Goal: Information Seeking & Learning: Find specific fact

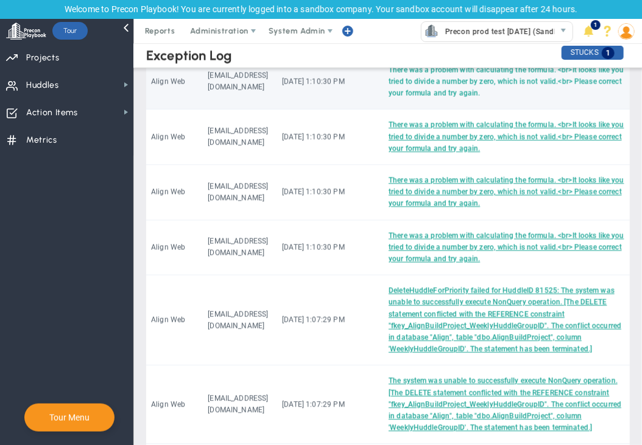
scroll to position [880, 0]
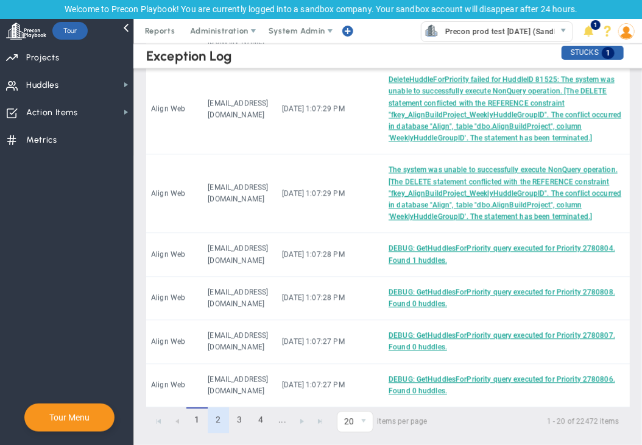
click at [215, 420] on link "2" at bounding box center [218, 420] width 21 height 26
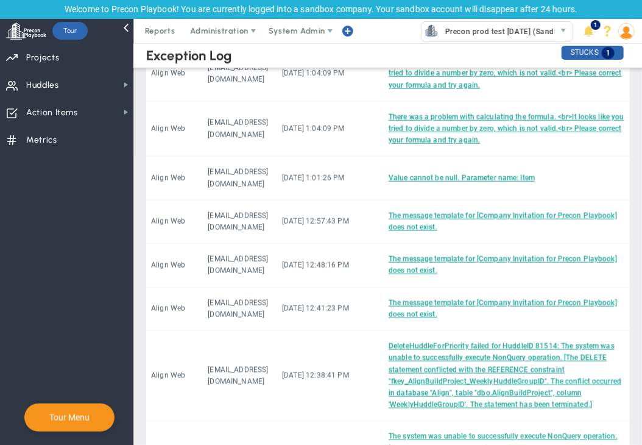
scroll to position [435, 0]
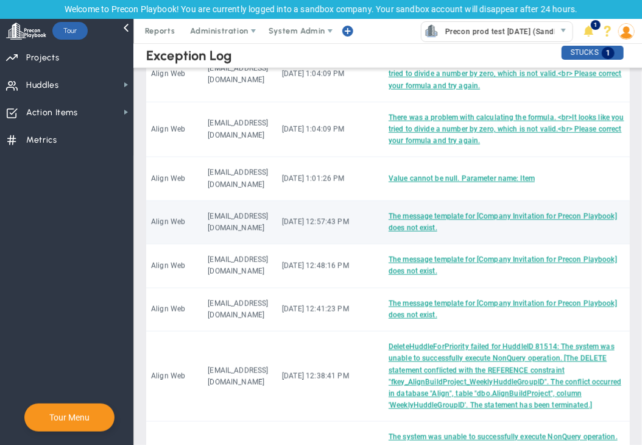
click at [445, 208] on td "The message template for [Company Invitation for Precon Playbook] does not exis…" at bounding box center [507, 222] width 246 height 43
click at [442, 212] on link "The message template for [Company Invitation for Precon Playbook] does not exis…" at bounding box center [503, 222] width 229 height 20
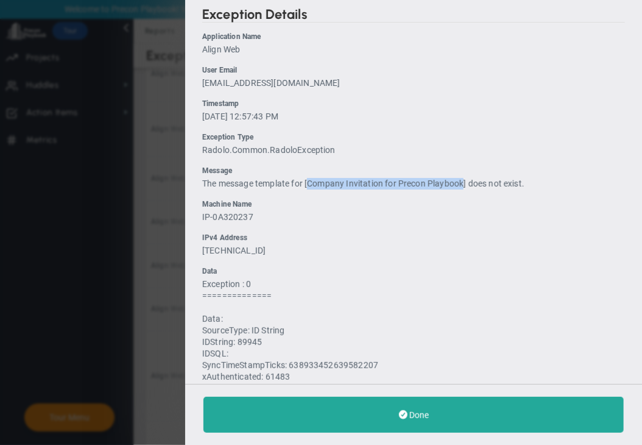
drag, startPoint x: 309, startPoint y: 183, endPoint x: 464, endPoint y: 183, distance: 154.8
click at [464, 183] on span "The message template for [Company Invitation for Precon Playbook] does not exis…" at bounding box center [363, 184] width 322 height 10
copy span "Company Invitation for Precon Playbook"
click at [414, 267] on div "Data" at bounding box center [413, 272] width 423 height 12
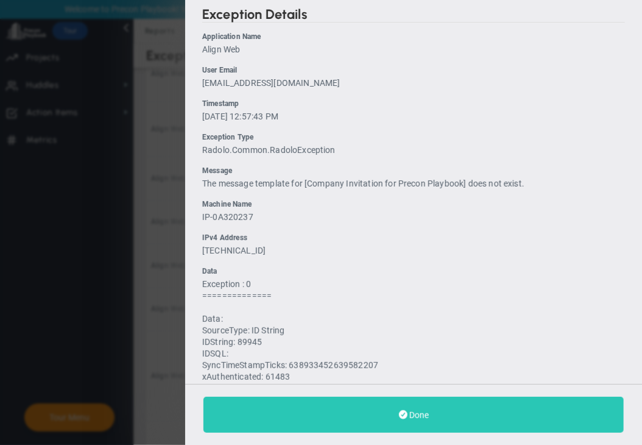
click at [374, 413] on button "Done" at bounding box center [414, 415] width 421 height 36
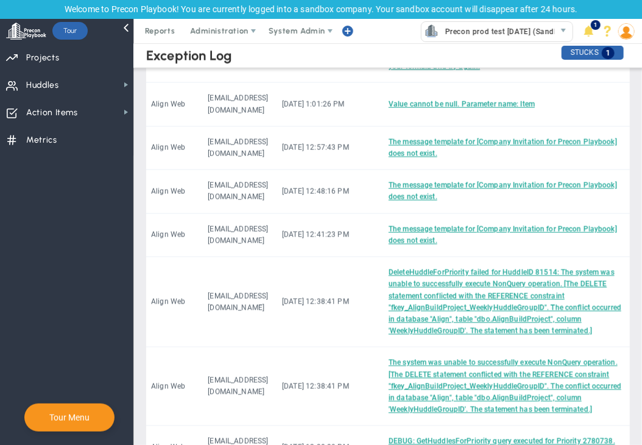
scroll to position [787, 0]
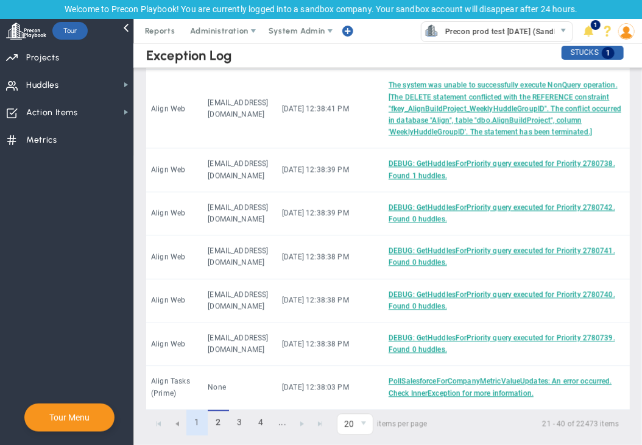
click at [191, 418] on link "1" at bounding box center [197, 423] width 21 height 26
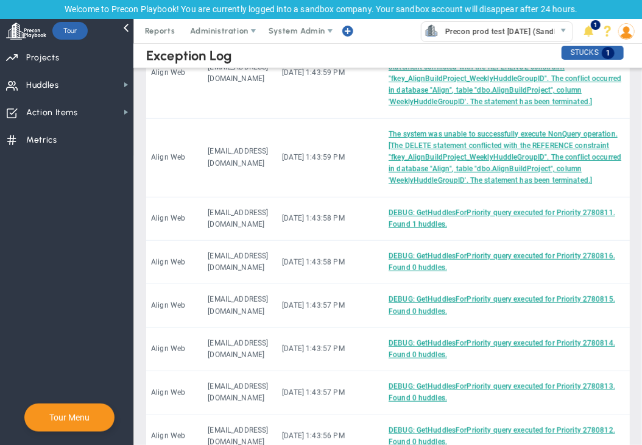
scroll to position [0, 0]
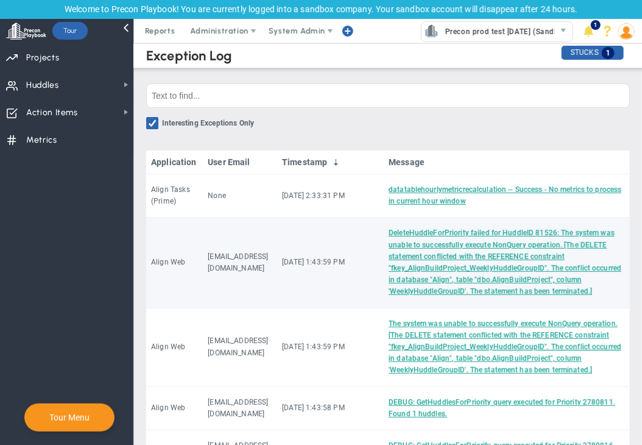
click at [473, 263] on td "DeleteHuddleForPriority failed for HuddleID 81526: The system was unable to suc…" at bounding box center [507, 263] width 246 height 90
